Goal: Download file/media

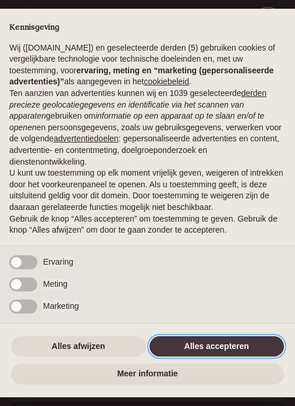
click at [215, 342] on button "Alles accepteren" at bounding box center [216, 346] width 135 height 21
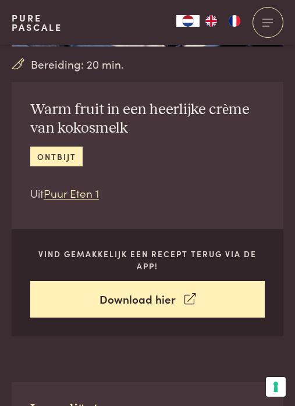
scroll to position [173, 0]
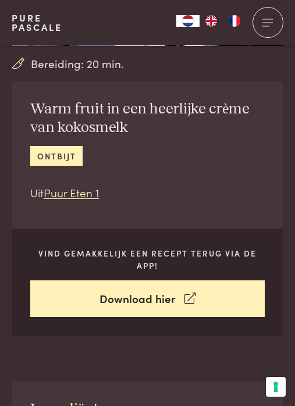
click at [177, 286] on link "Download hier" at bounding box center [147, 298] width 234 height 37
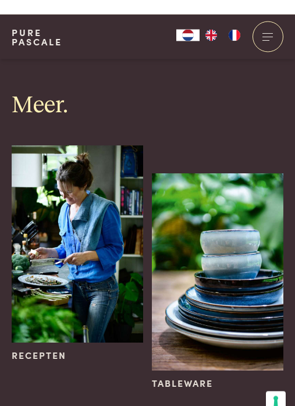
scroll to position [1560, 0]
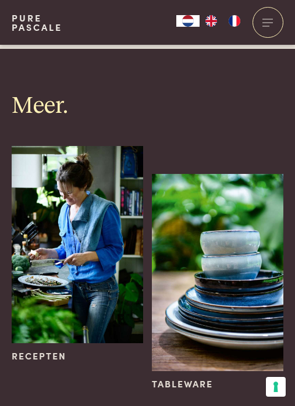
click at [80, 212] on img at bounding box center [77, 244] width 131 height 196
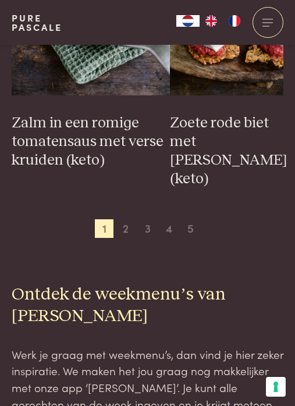
scroll to position [2341, 0]
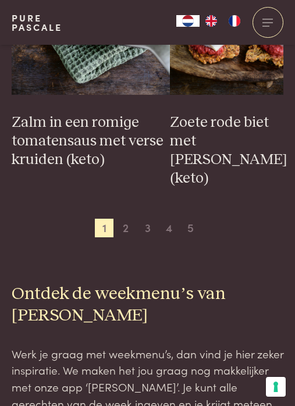
click at [131, 218] on span "2" at bounding box center [125, 227] width 19 height 19
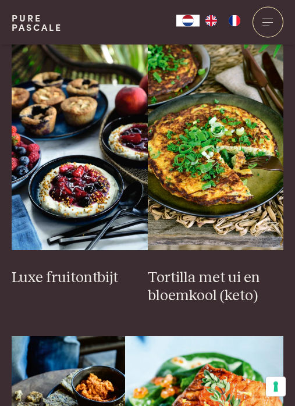
scroll to position [1549, 0]
click at [74, 178] on img at bounding box center [80, 133] width 136 height 232
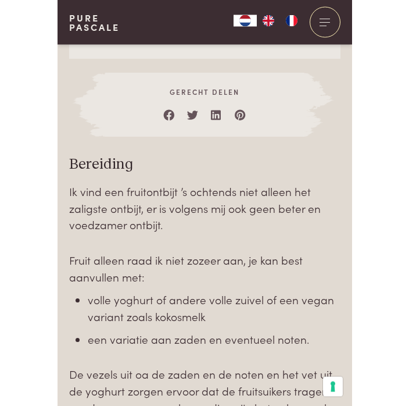
scroll to position [973, 0]
